Goal: Task Accomplishment & Management: Manage account settings

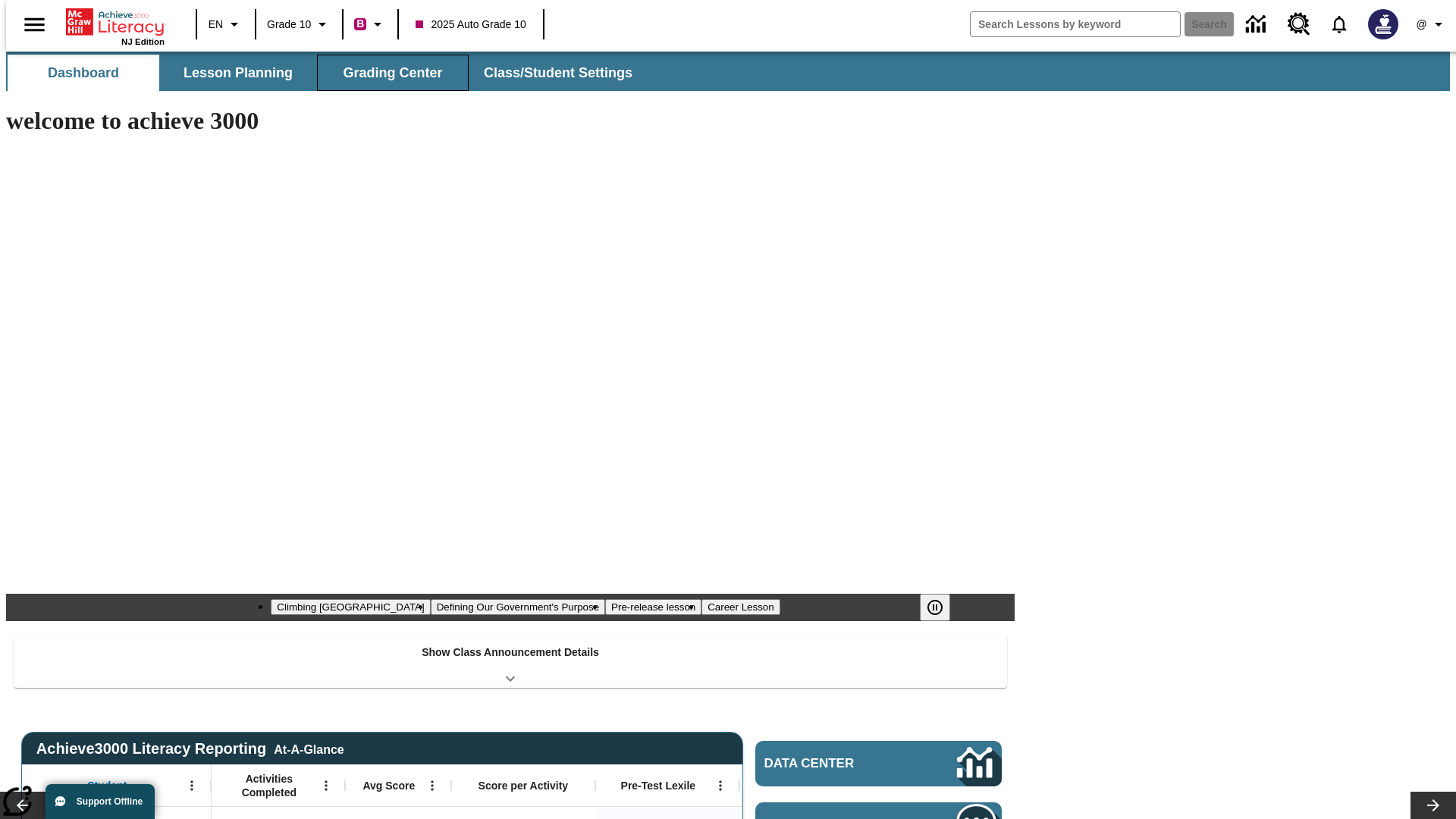
click at [387, 73] on span "Grading Center" at bounding box center [392, 73] width 100 height 17
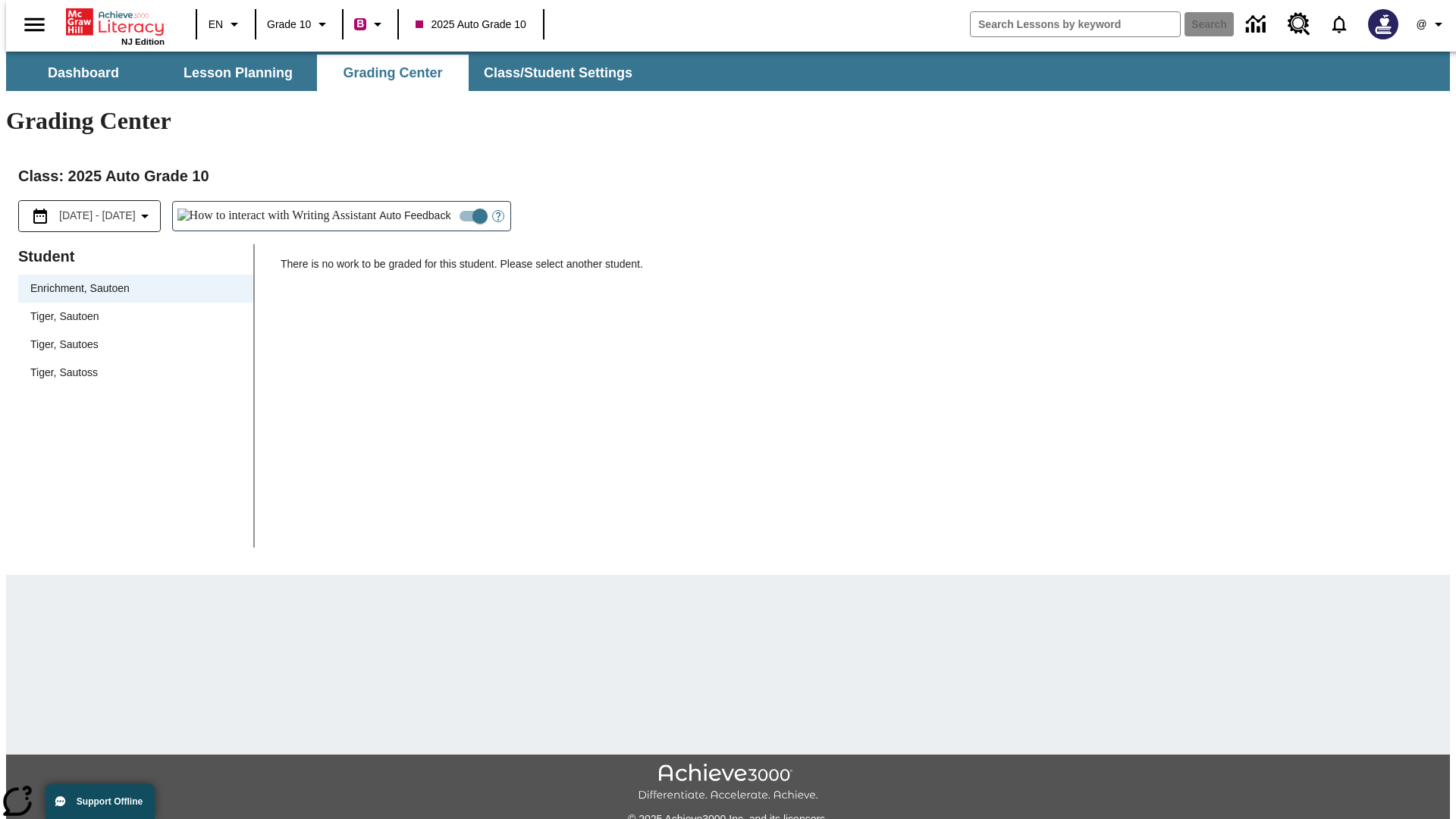
click at [131, 309] on div "Tiger, Sautoen" at bounding box center [135, 316] width 211 height 16
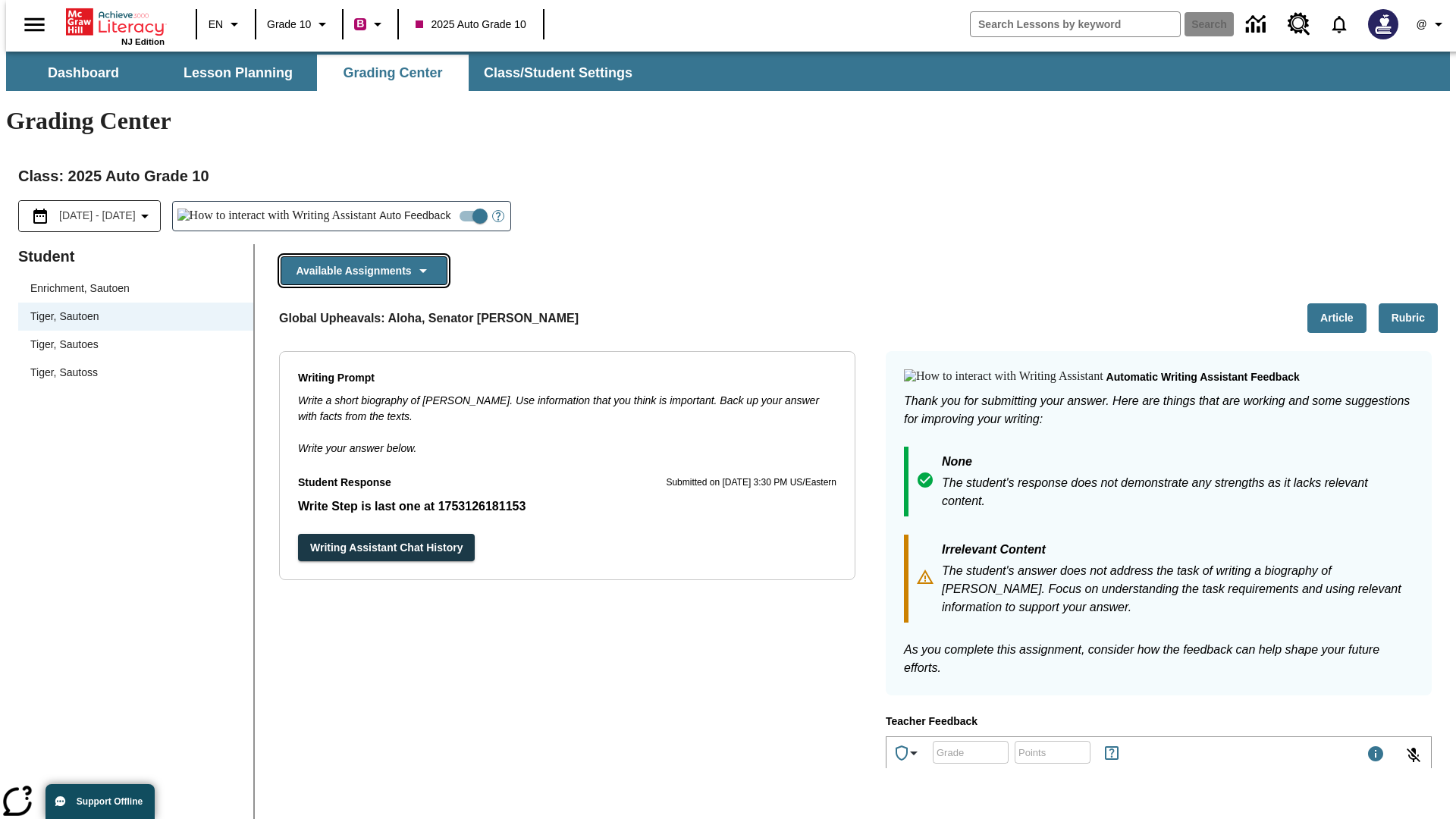
click at [359, 256] on button "Available Assignments" at bounding box center [364, 271] width 166 height 29
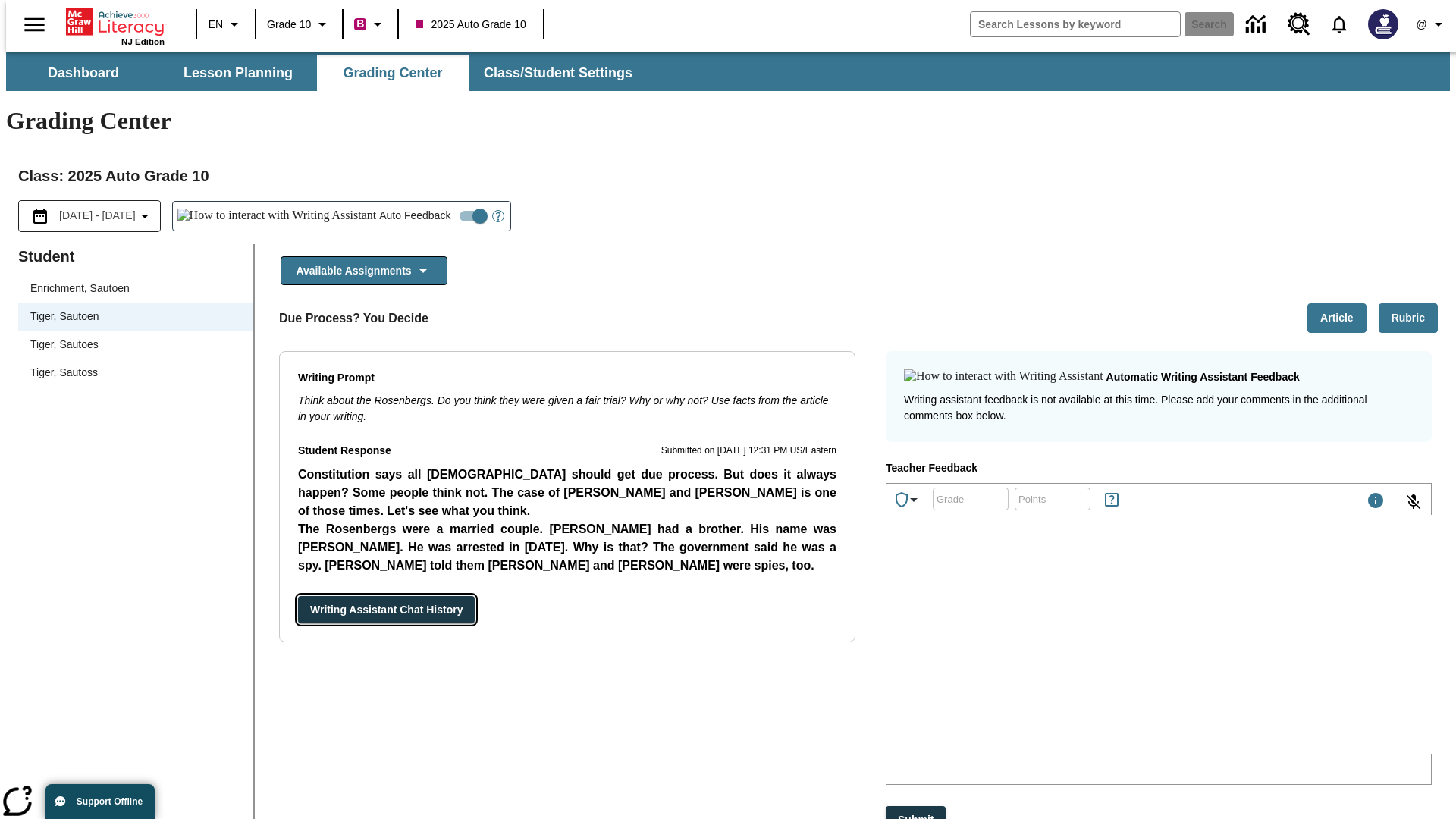
click at [298, 596] on button "Writing Assistant Chat History" at bounding box center [386, 610] width 176 height 28
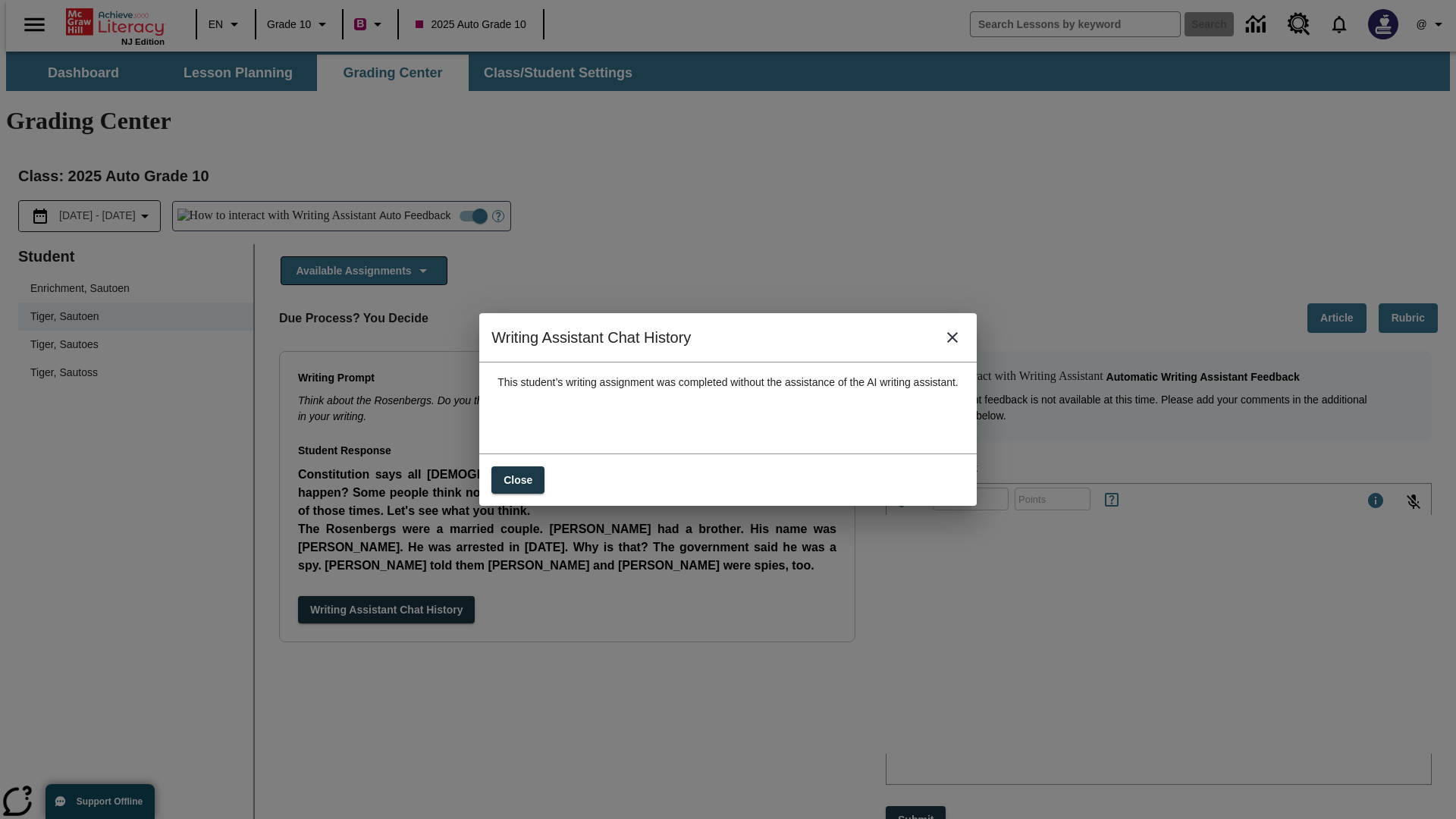
click at [958, 343] on icon "close" at bounding box center [952, 337] width 11 height 11
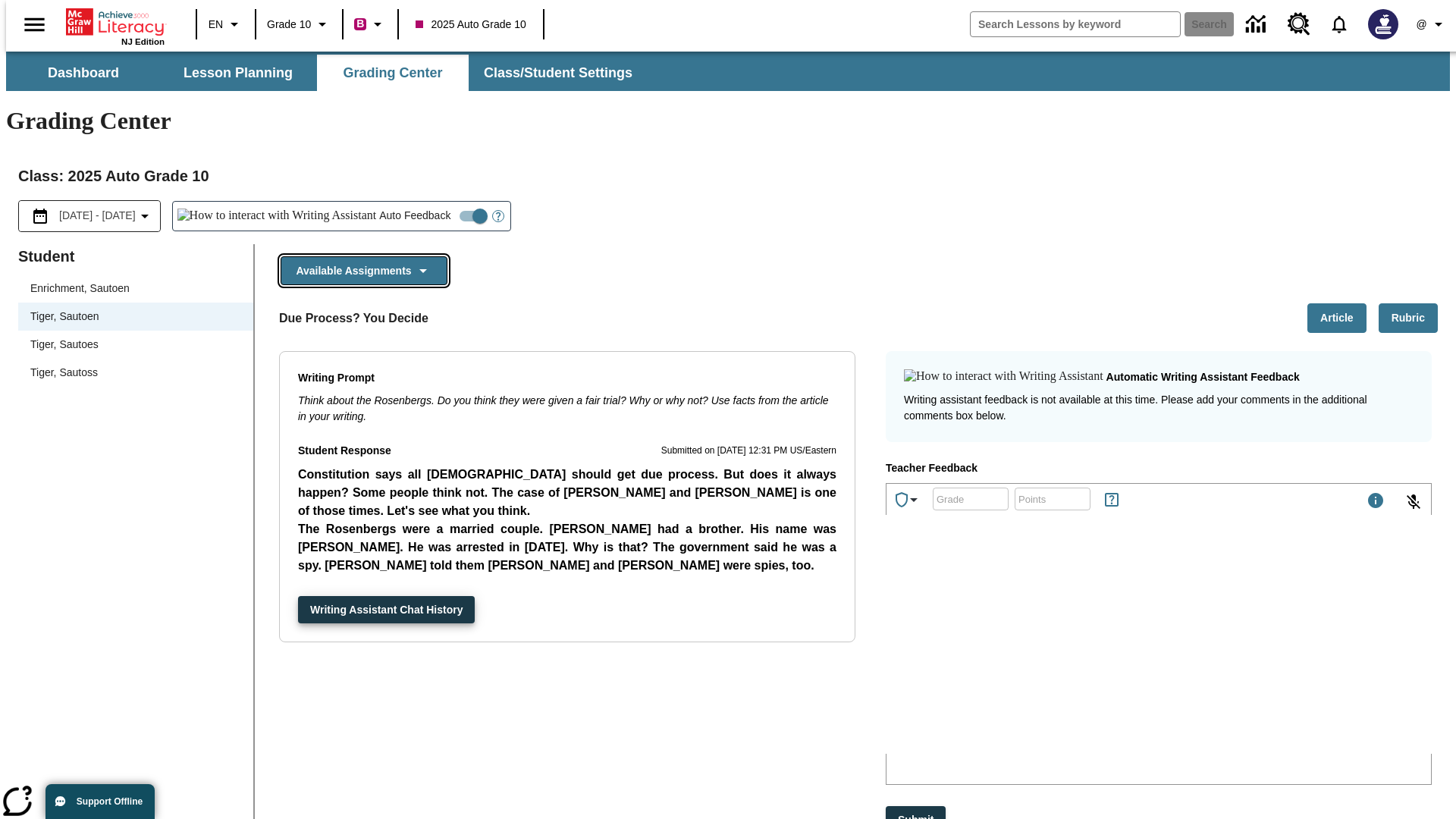
click at [359, 256] on button "Available Assignments" at bounding box center [364, 271] width 166 height 29
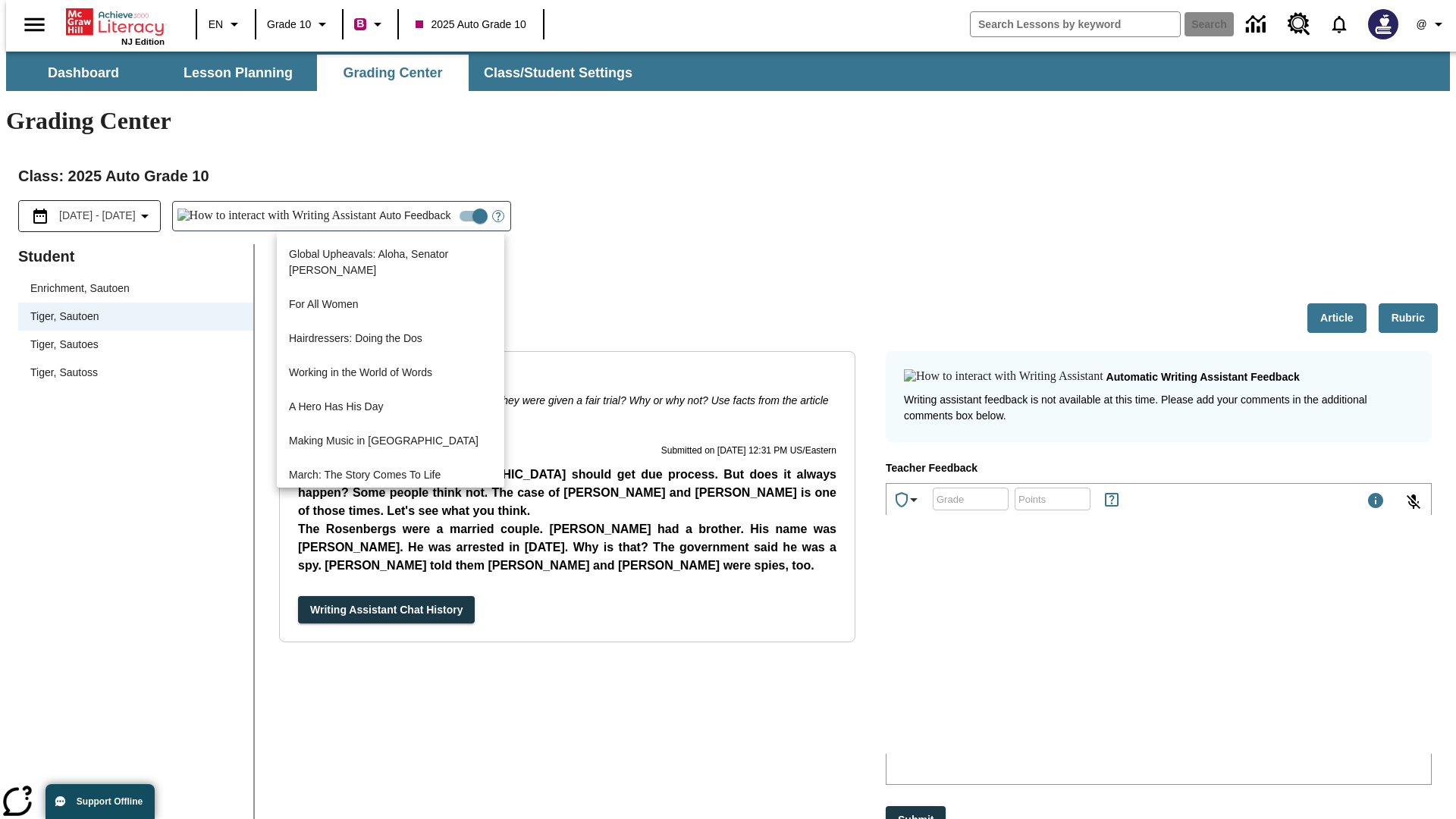
scroll to position [1089, 0]
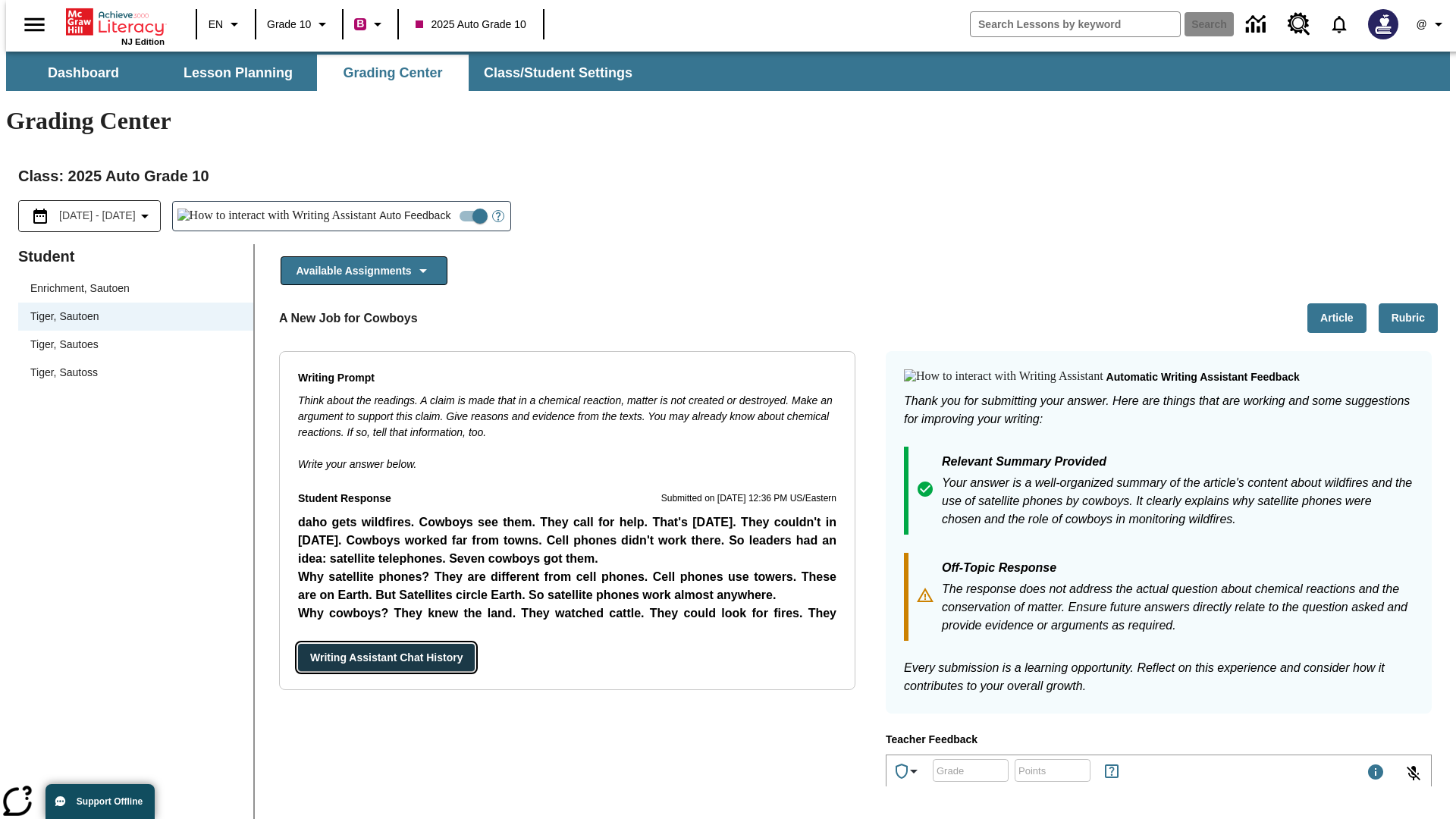
click at [298, 644] on button "Writing Assistant Chat History" at bounding box center [386, 657] width 176 height 28
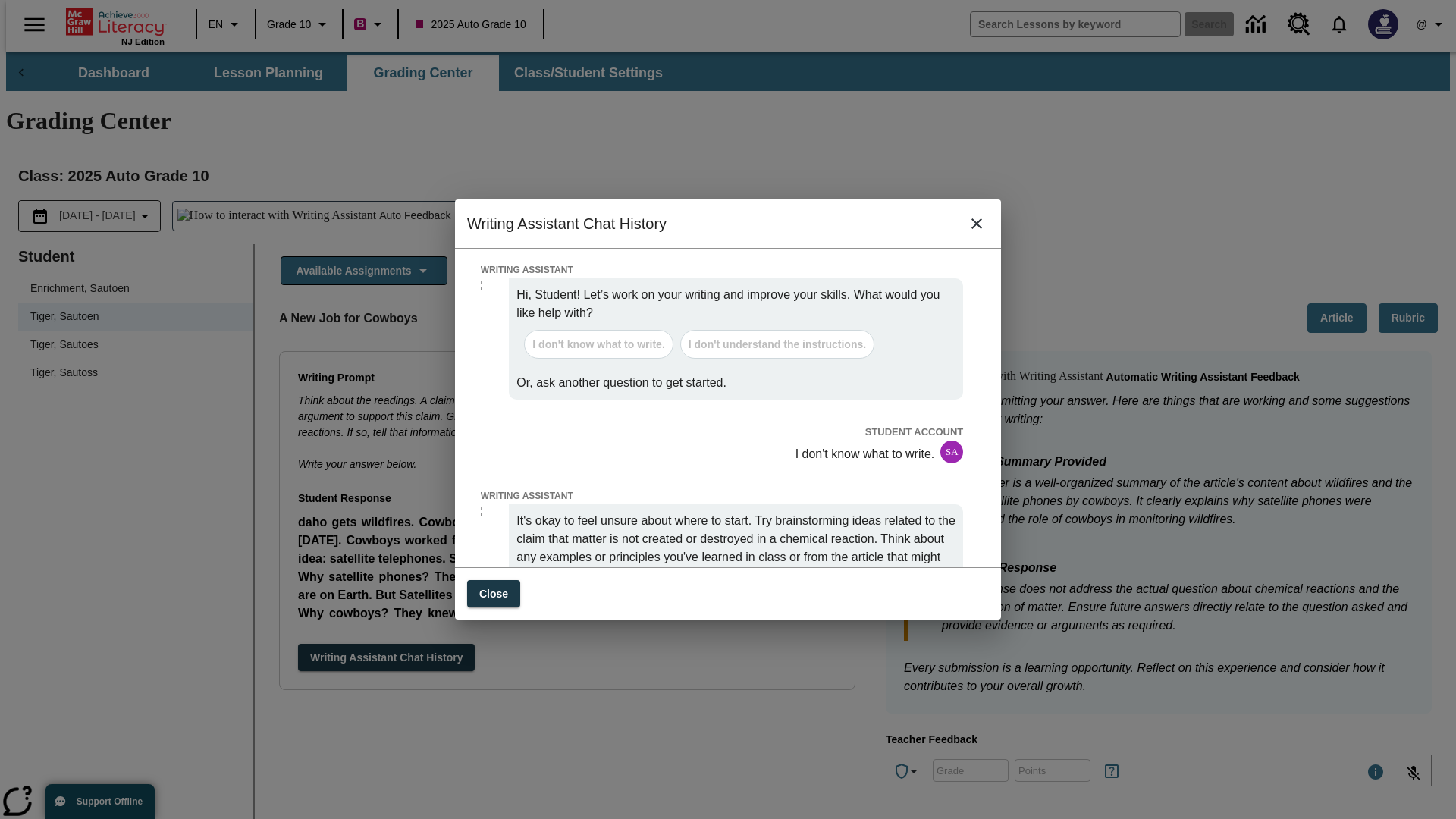
scroll to position [0, 0]
